Goal: Information Seeking & Learning: Compare options

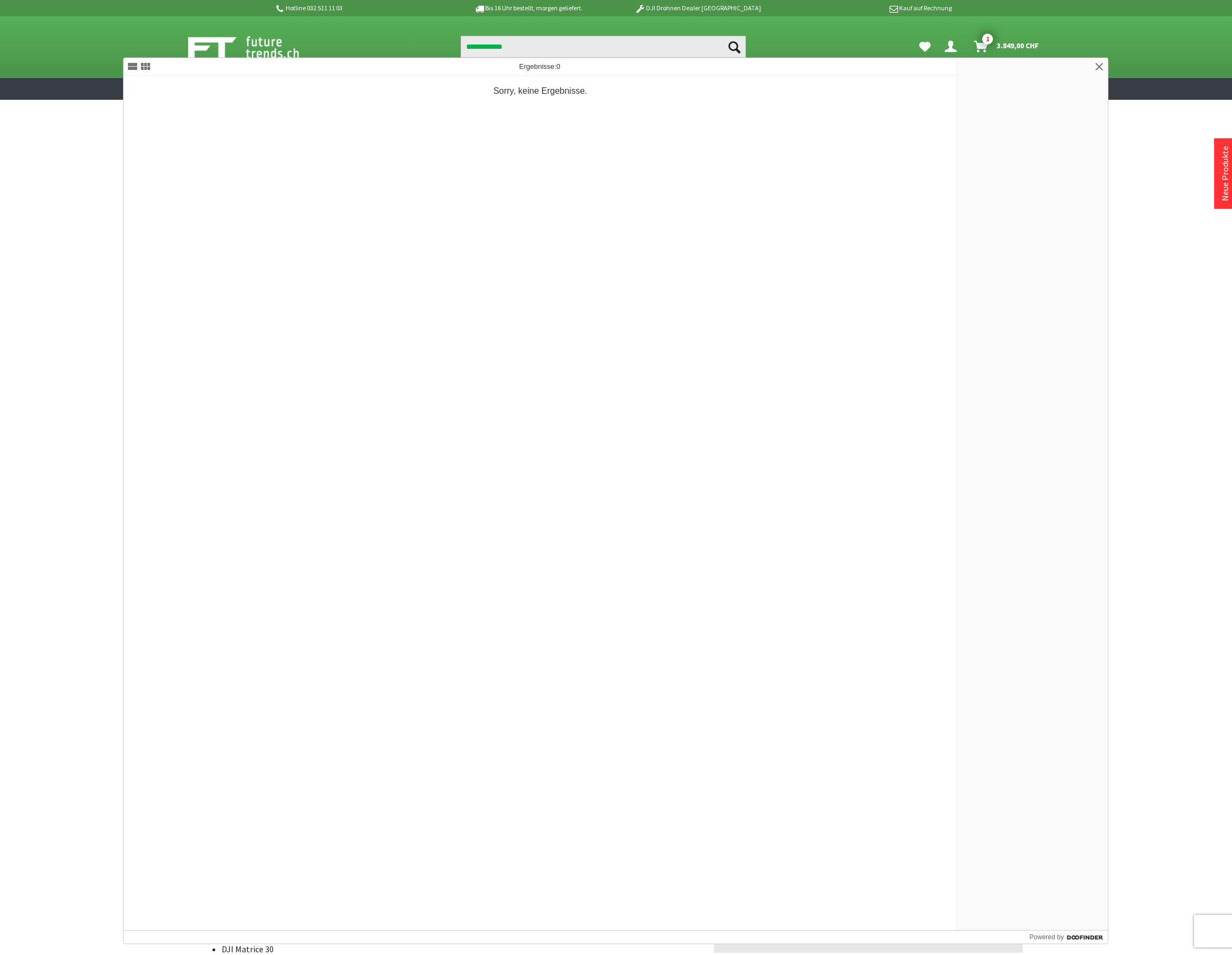
select select "**"
click at [326, 31] on div "**********" at bounding box center [616, 47] width 867 height 62
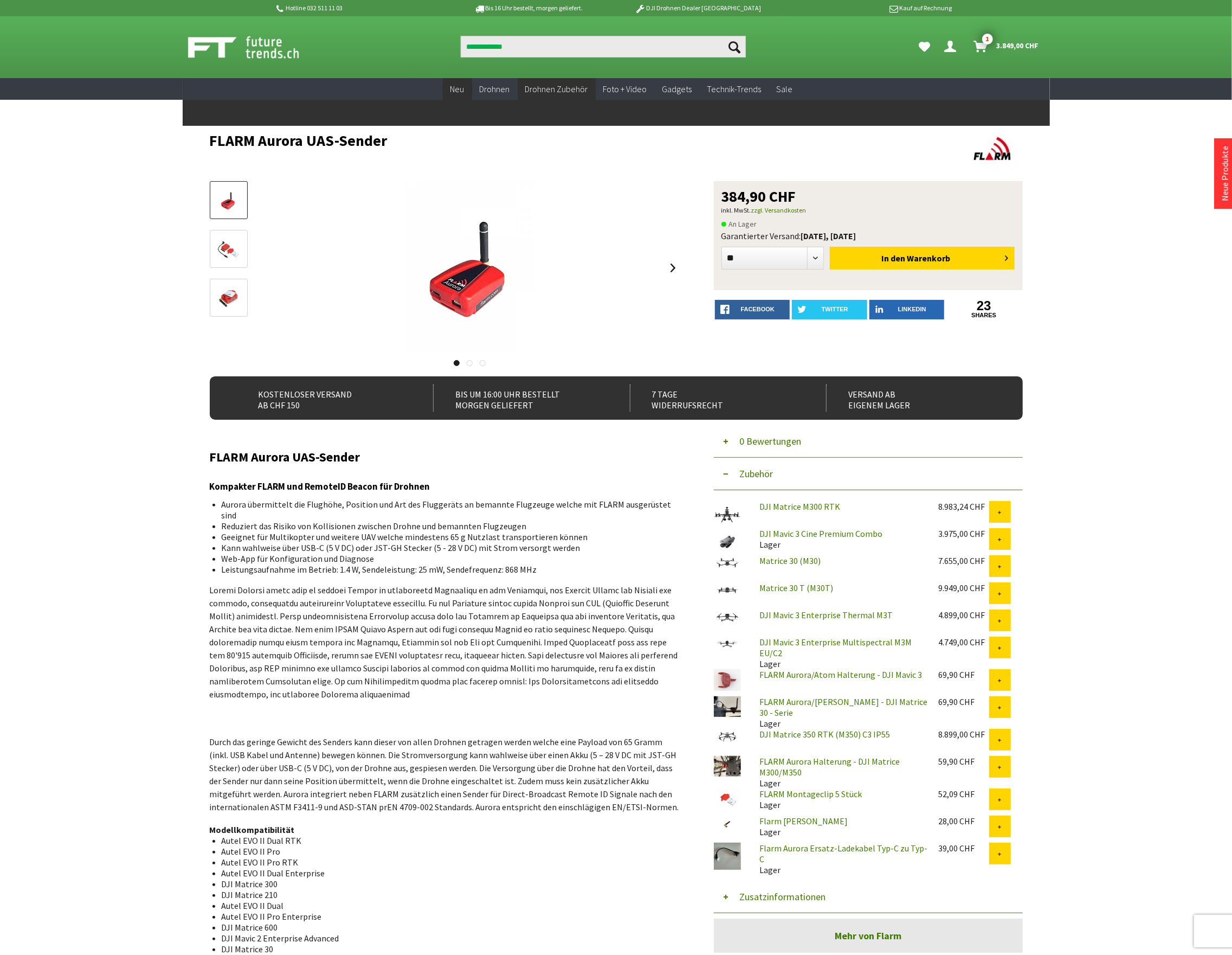
click at [460, 88] on span "Neu" at bounding box center [457, 89] width 14 height 11
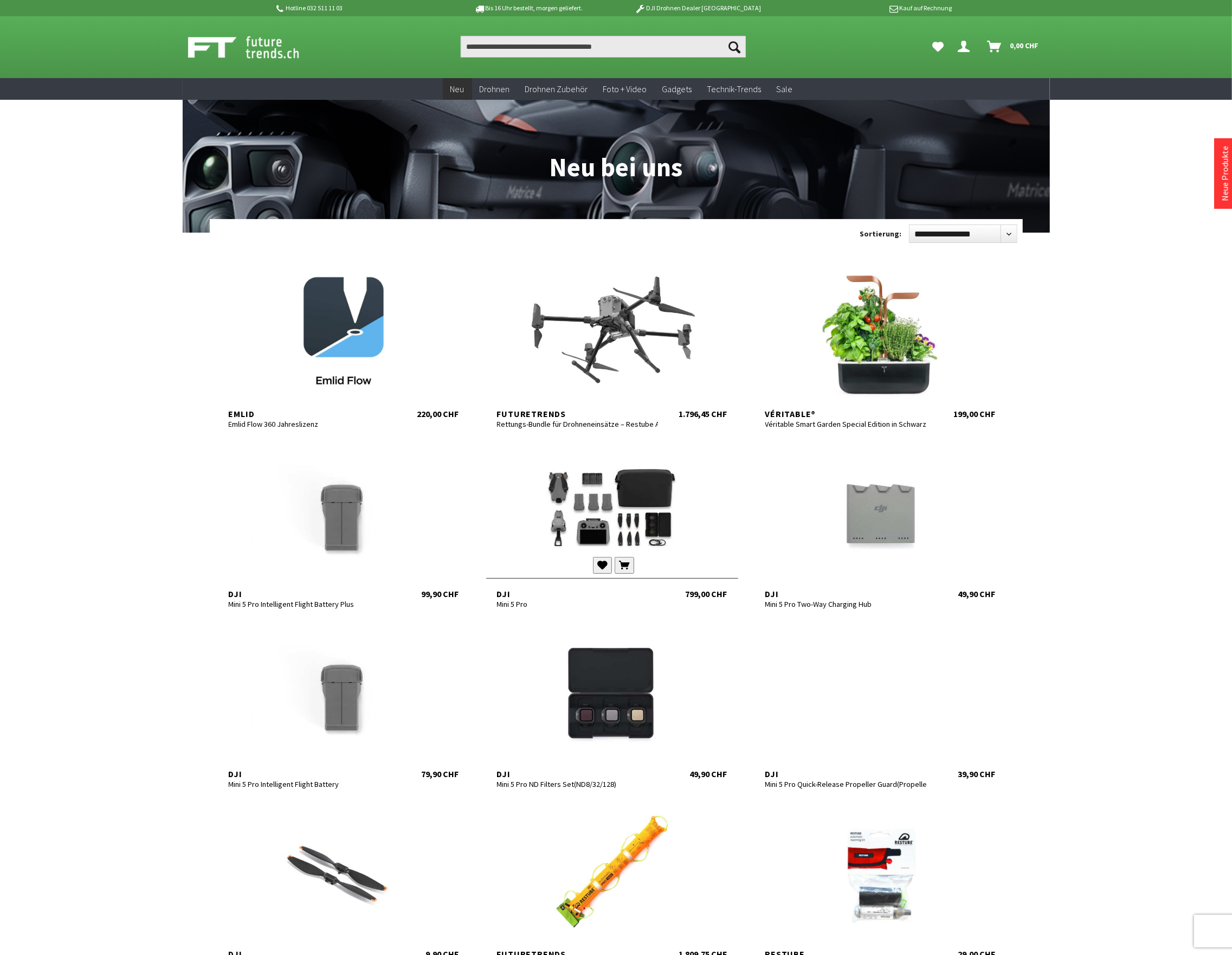
click at [622, 497] on div at bounding box center [612, 512] width 252 height 130
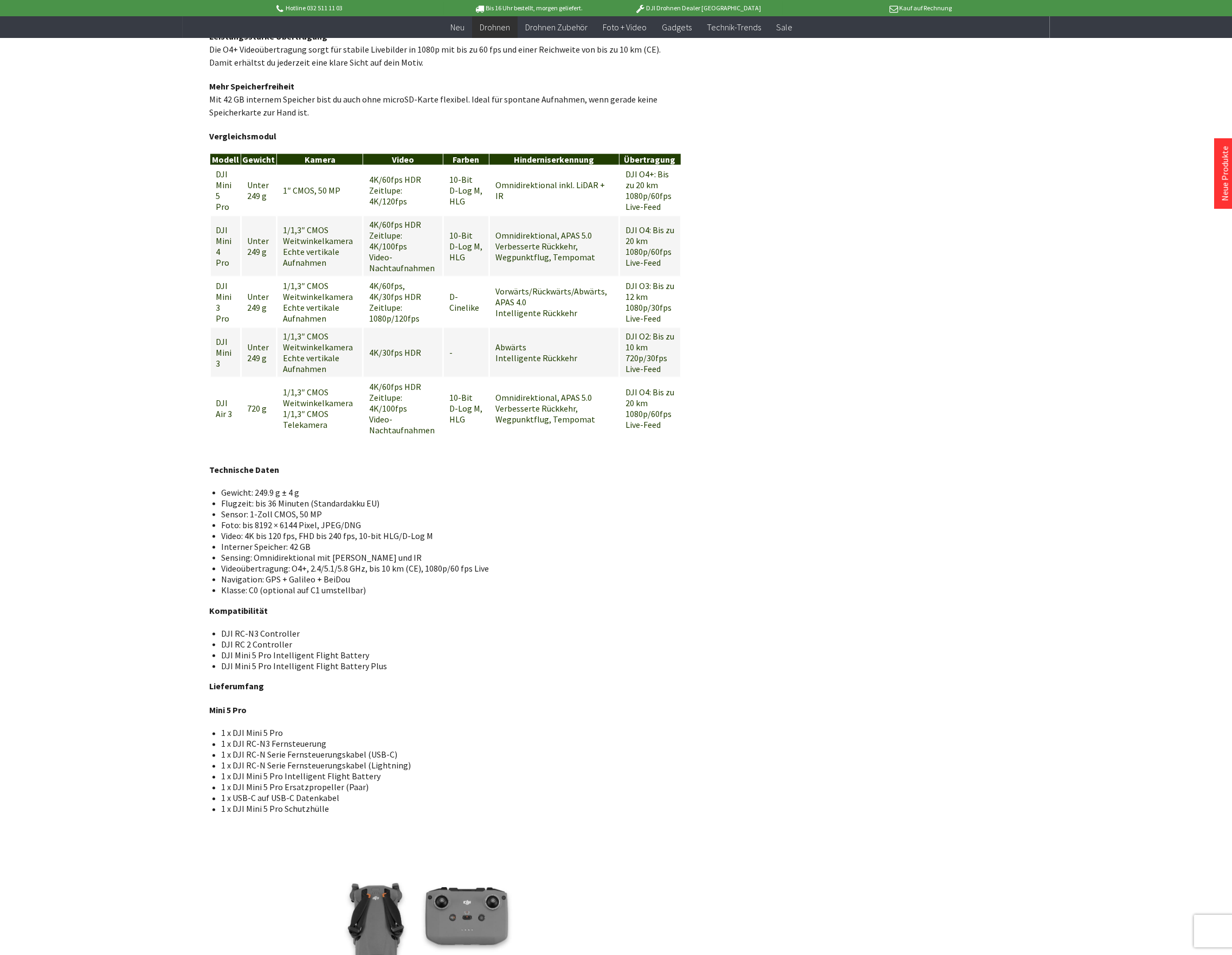
scroll to position [1157, 0]
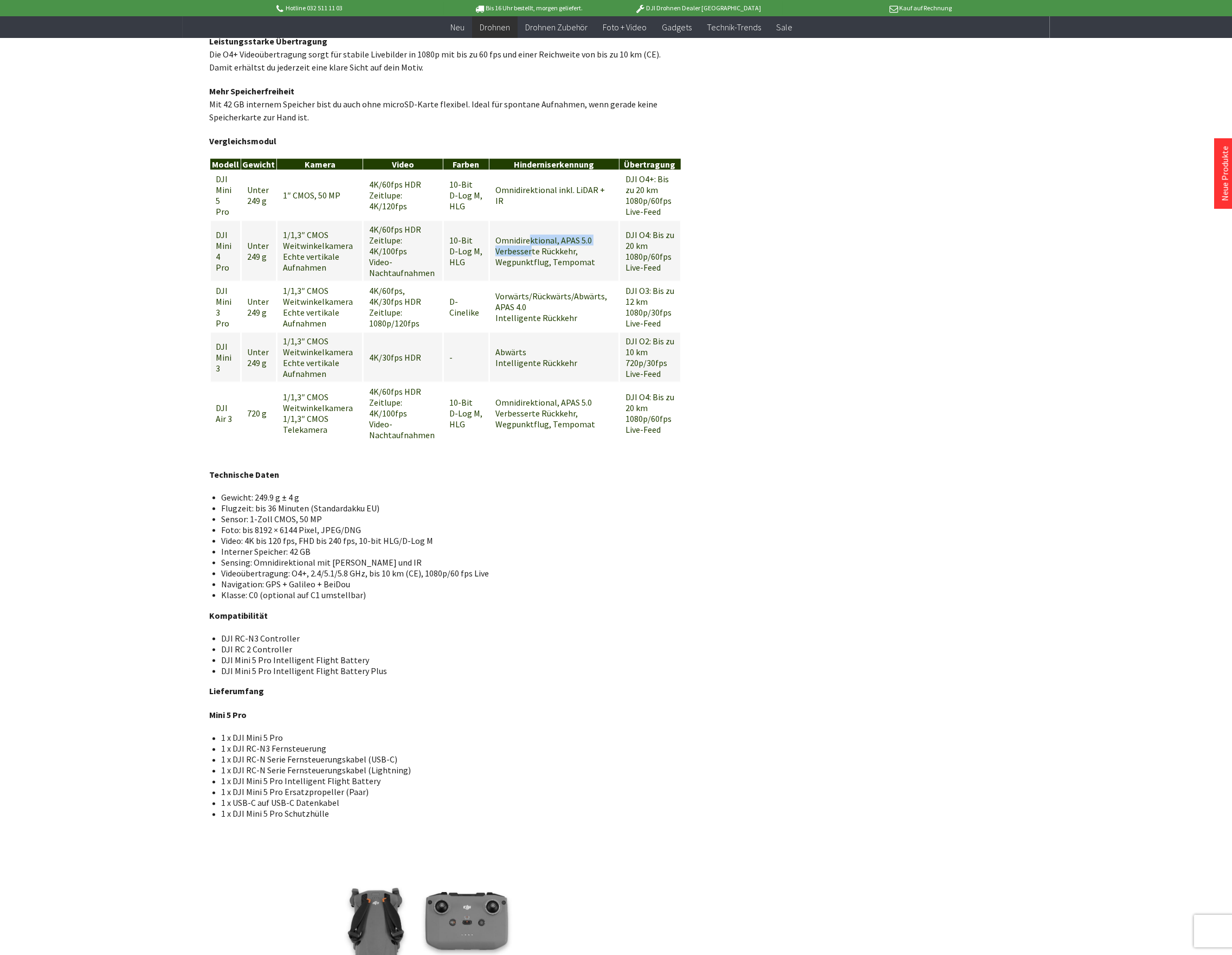
drag, startPoint x: 530, startPoint y: 221, endPoint x: 531, endPoint y: 237, distance: 16.0
click at [531, 237] on td "Omnidirektional, APAS 5.0 Verbesserte Rückkehr, Wegpunktflug, Tempomat" at bounding box center [554, 251] width 129 height 61
drag, startPoint x: 410, startPoint y: 380, endPoint x: 359, endPoint y: 372, distance: 51.6
click at [354, 383] on tr "DJI Air 3 720 g 1/1,3″ CMOS Weitwinkelkamera 1/1,3″ CMOS Telekamera 4K/60fps HD…" at bounding box center [445, 413] width 470 height 61
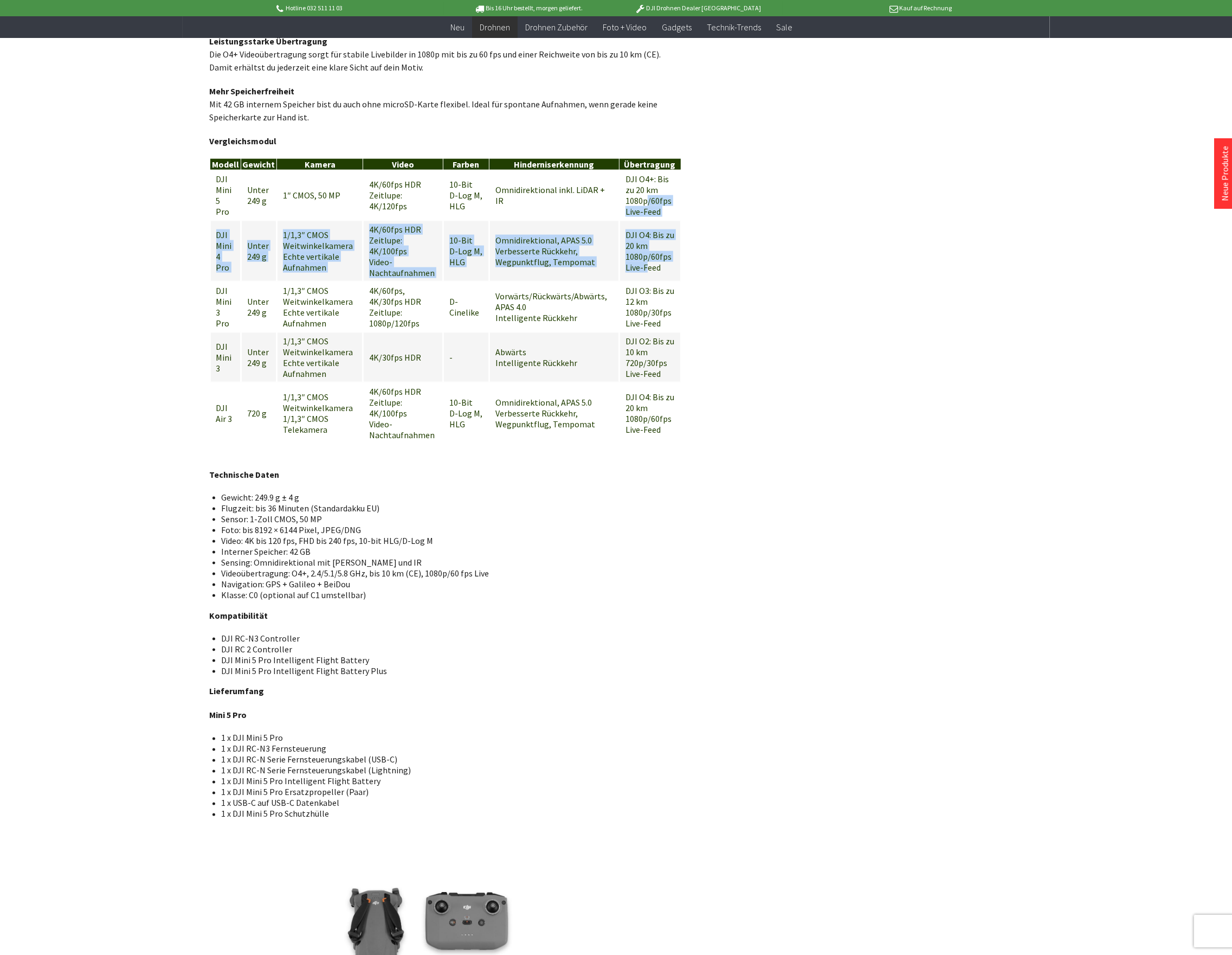
drag, startPoint x: 647, startPoint y: 188, endPoint x: 647, endPoint y: 253, distance: 65.0
click at [647, 253] on tbody "DJI Mini 5 Pro Unter 249 g 1″ CMOS, 50 MP 4K/60fps HDR Zeitlupe: 4K/120fps 10-B…" at bounding box center [445, 306] width 470 height 273
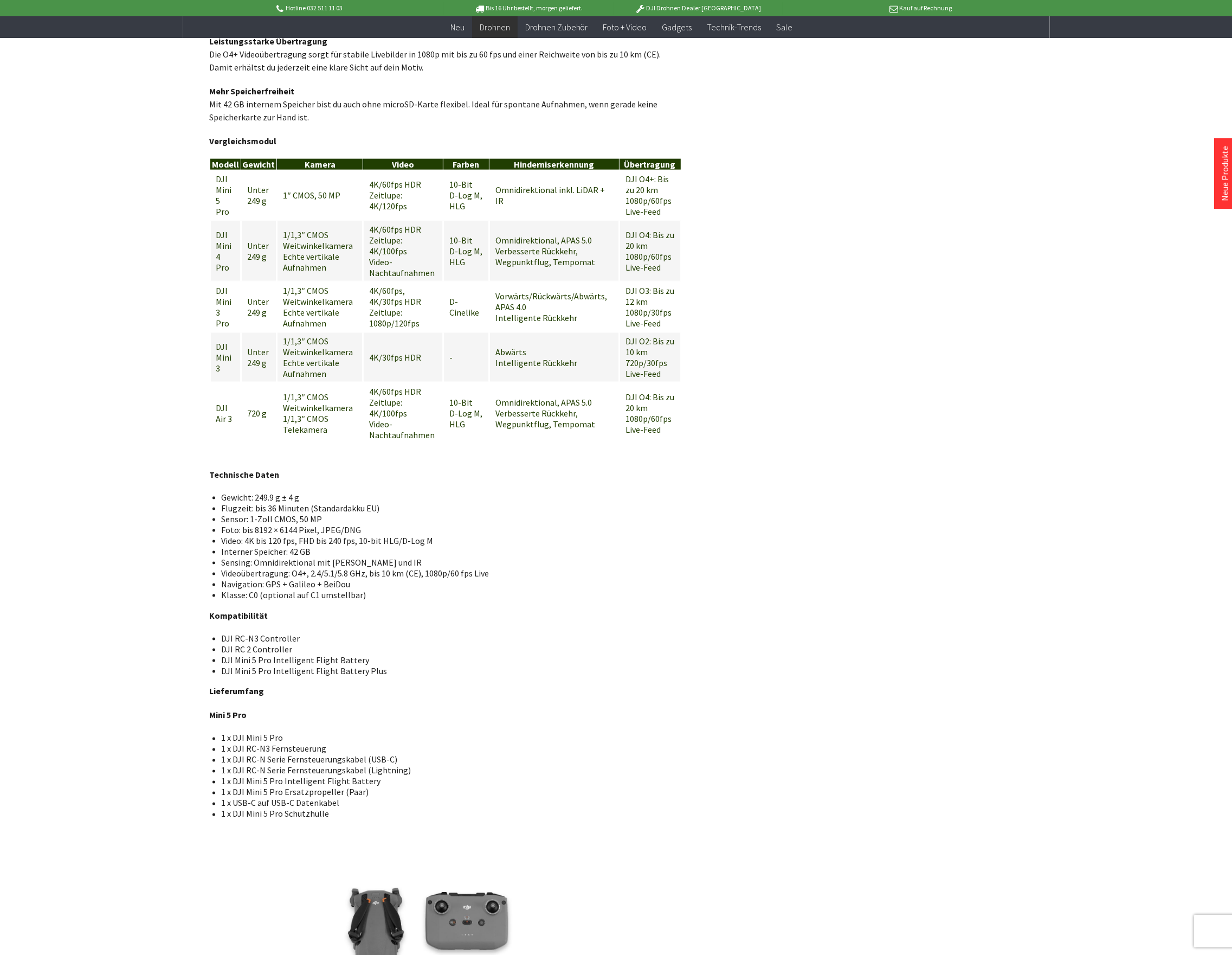
click at [662, 306] on td "DJI O3: Bis zu 12 km 1080p/30fps Live-Feed" at bounding box center [650, 306] width 61 height 50
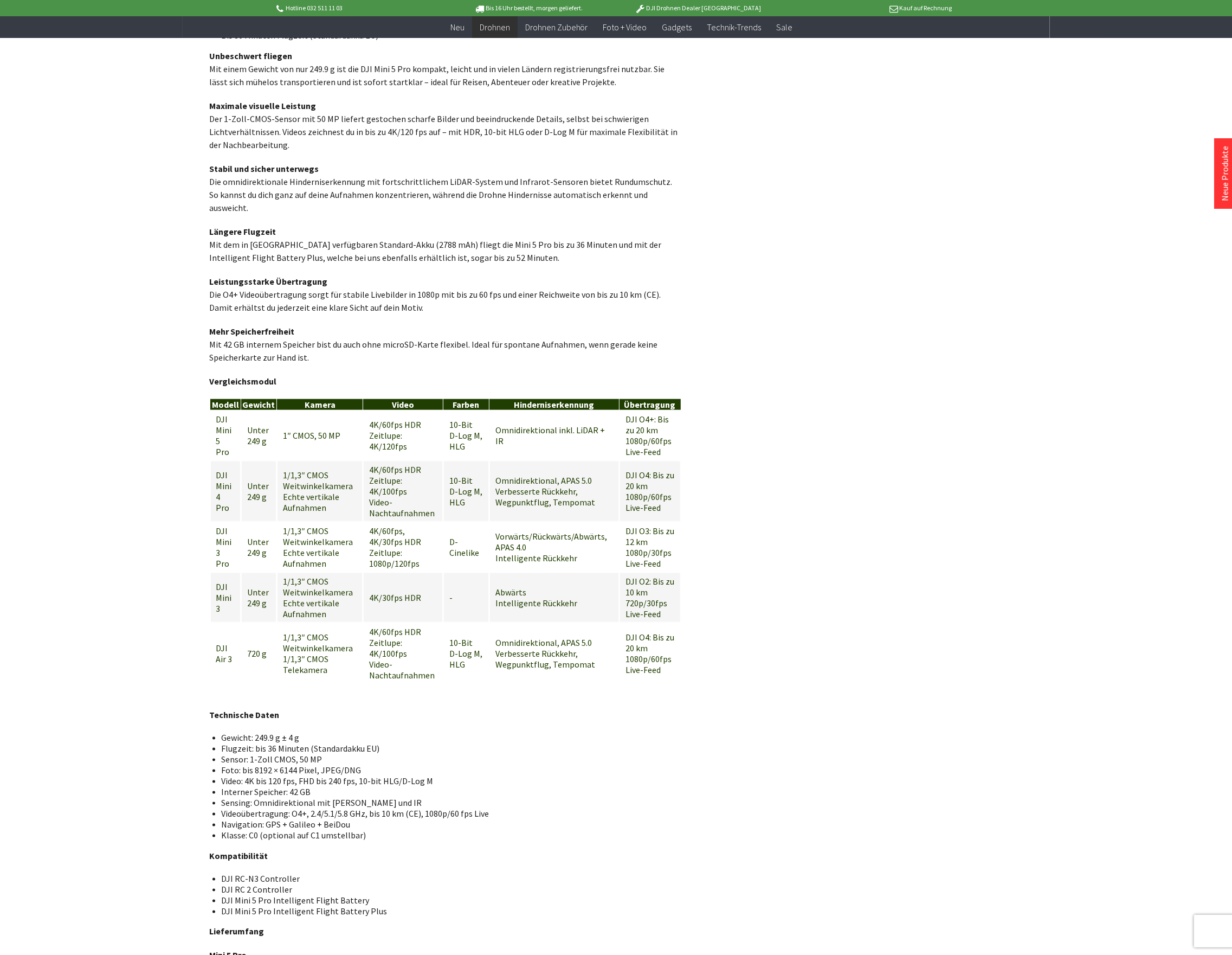
scroll to position [1012, 0]
